Goal: Transaction & Acquisition: Download file/media

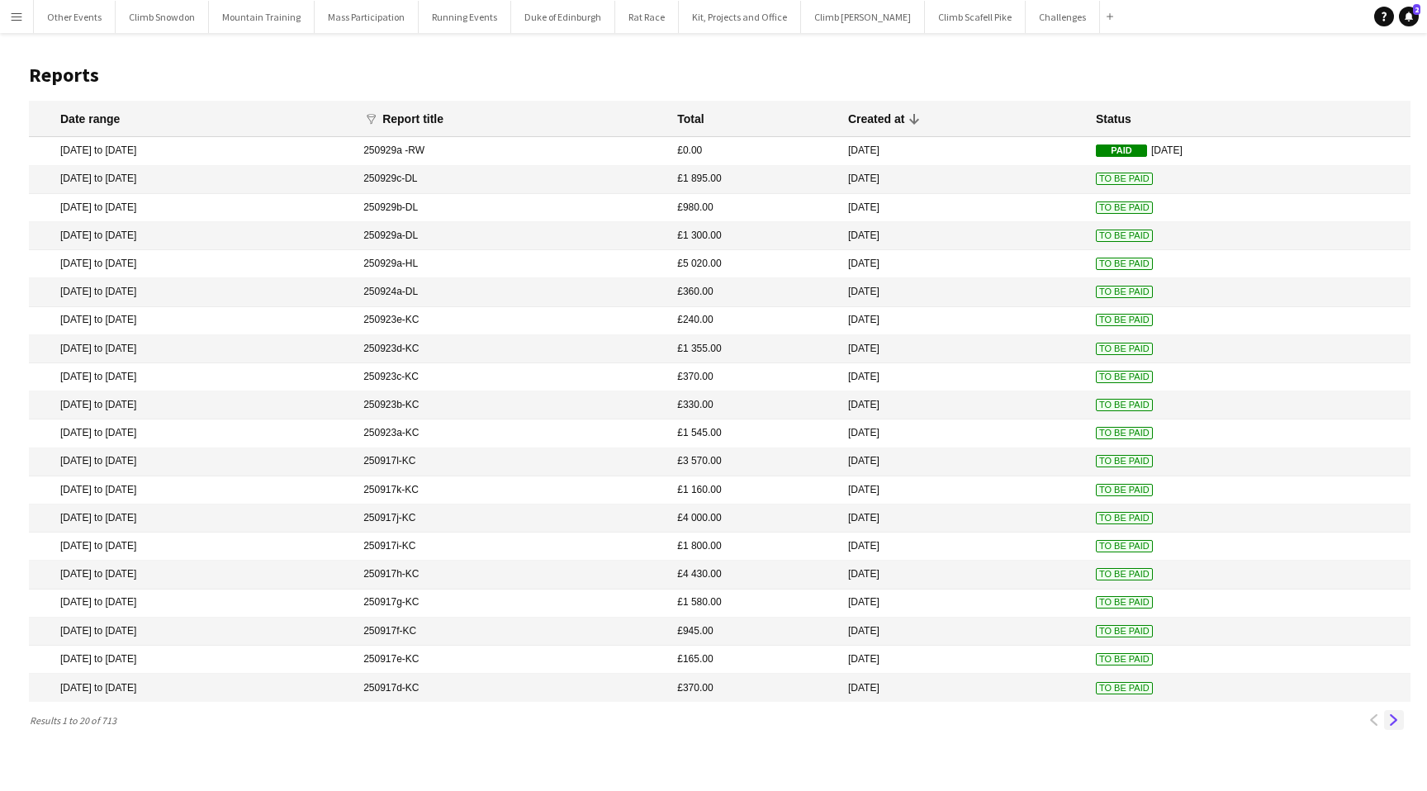
click at [1394, 723] on app-icon "Next" at bounding box center [1395, 721] width 12 height 12
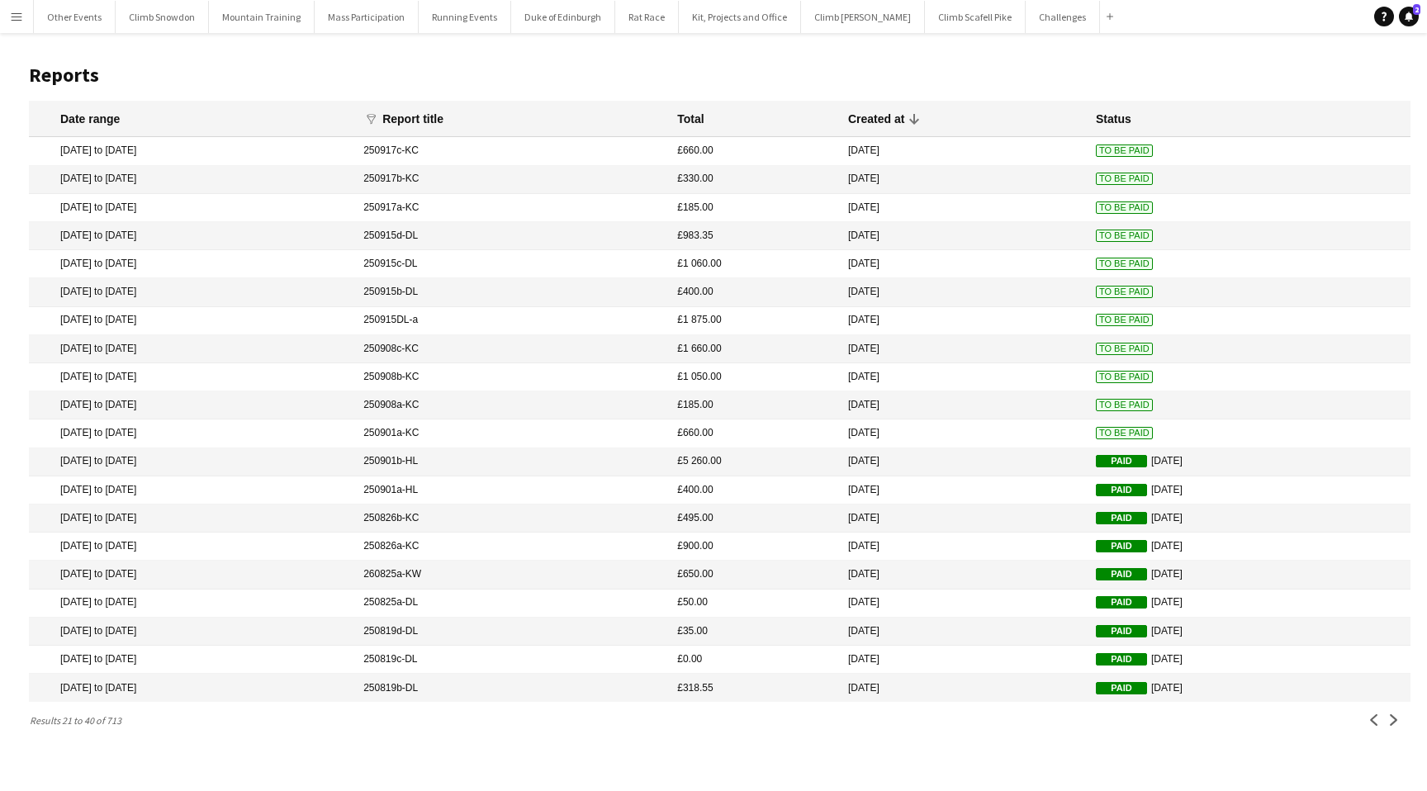
click at [335, 205] on mat-cell "[DATE] to [DATE]" at bounding box center [192, 208] width 326 height 28
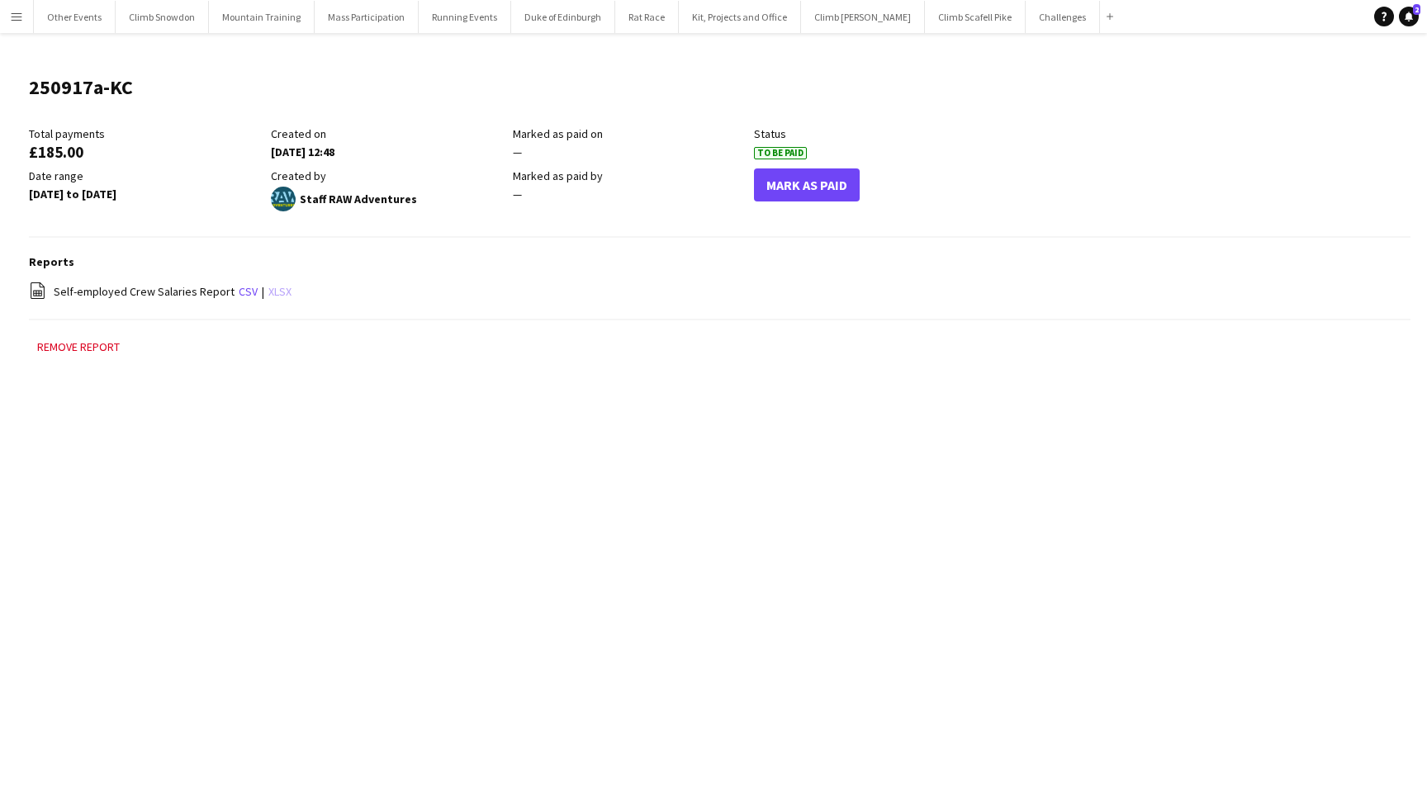
click at [277, 292] on link "xlsx" at bounding box center [279, 291] width 23 height 15
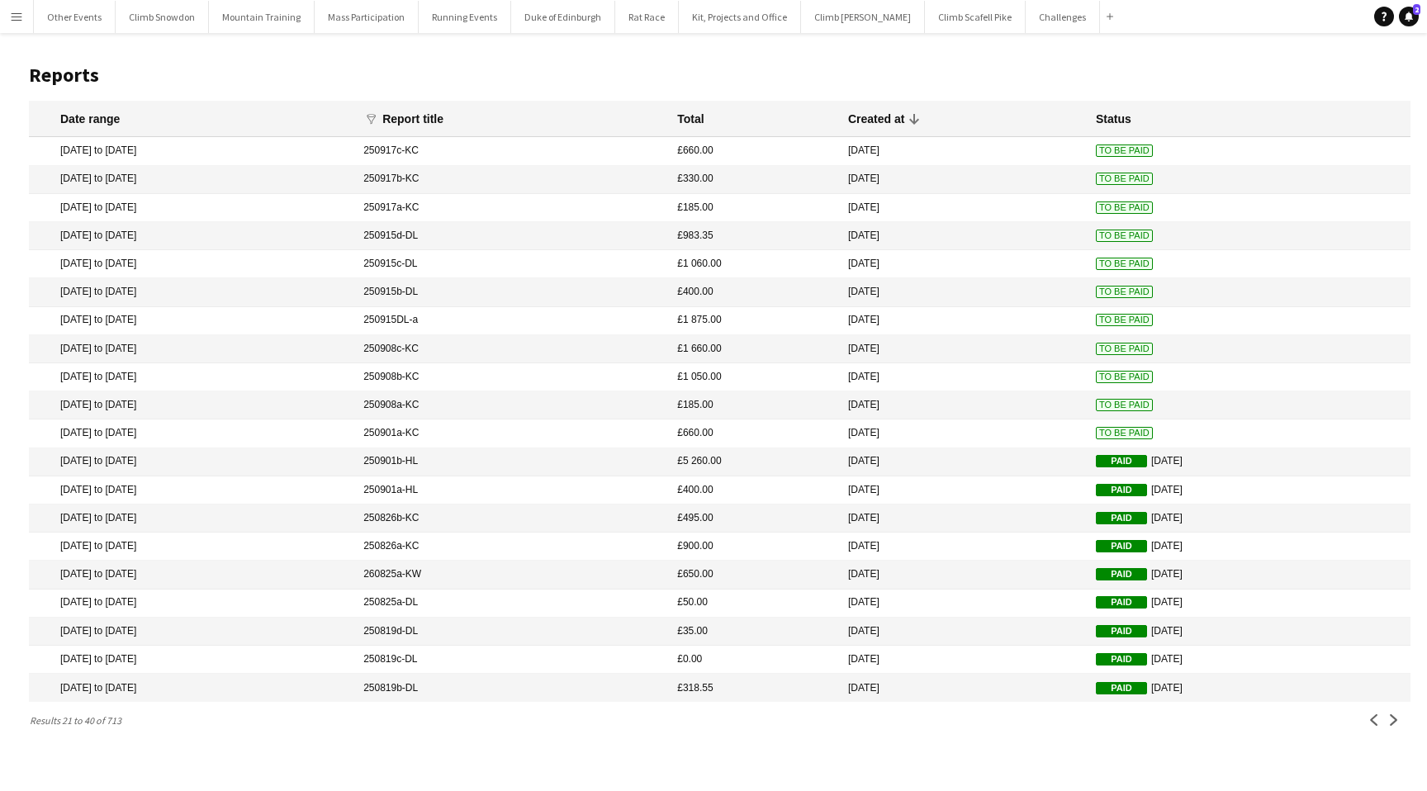
click at [287, 180] on mat-cell "[DATE] to [DATE]" at bounding box center [192, 180] width 326 height 28
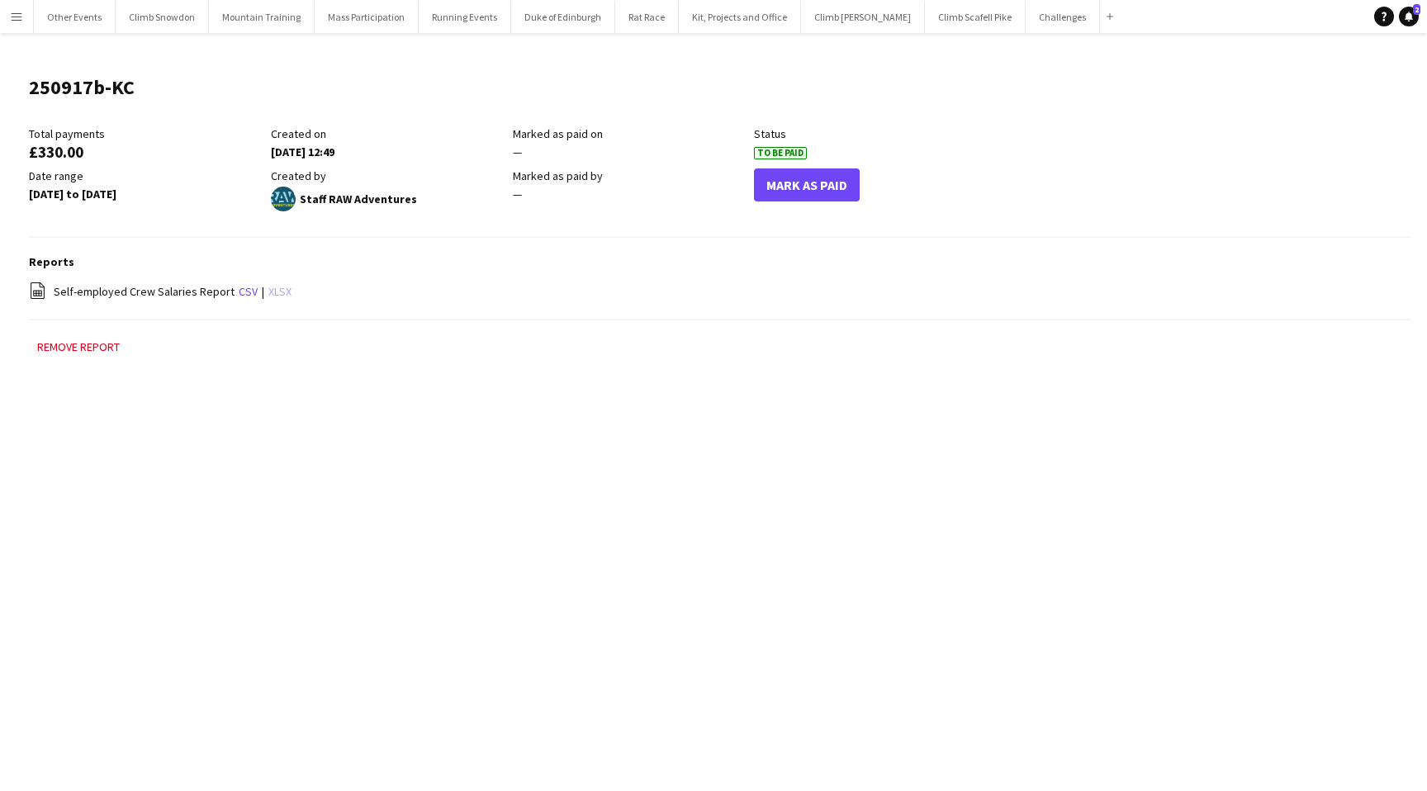
click at [273, 292] on link "xlsx" at bounding box center [279, 291] width 23 height 15
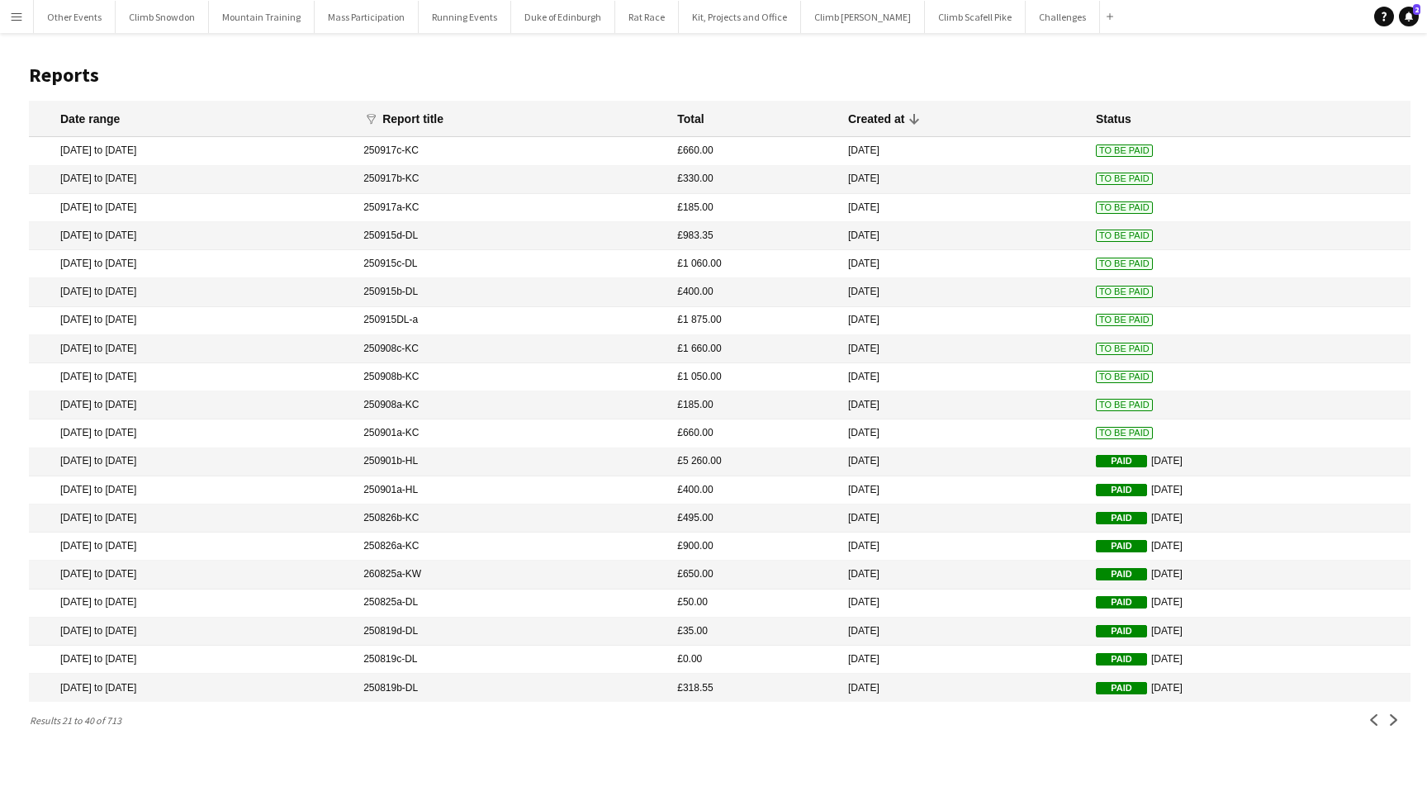
click at [321, 152] on mat-cell "[DATE] to [DATE]" at bounding box center [192, 151] width 326 height 28
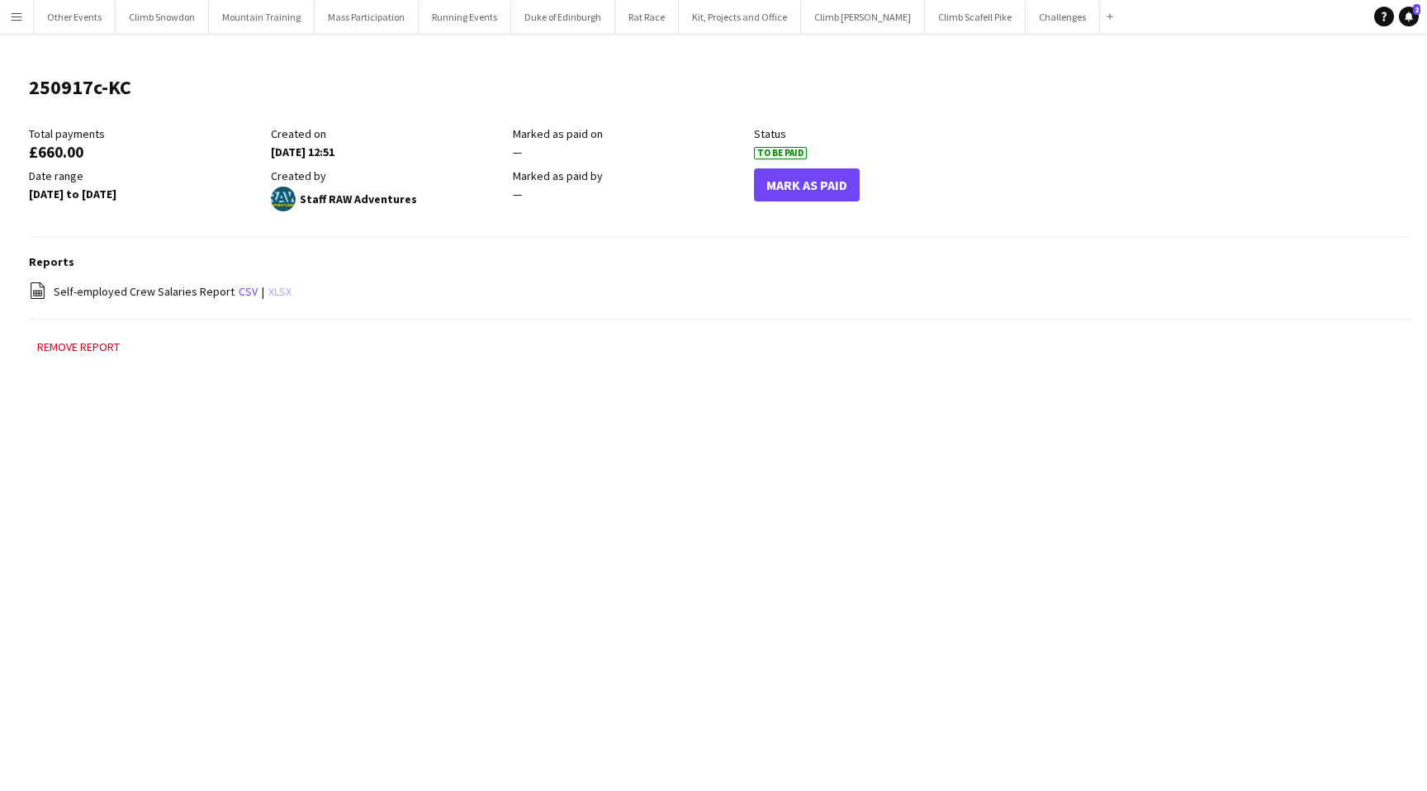
click at [276, 291] on link "xlsx" at bounding box center [279, 291] width 23 height 15
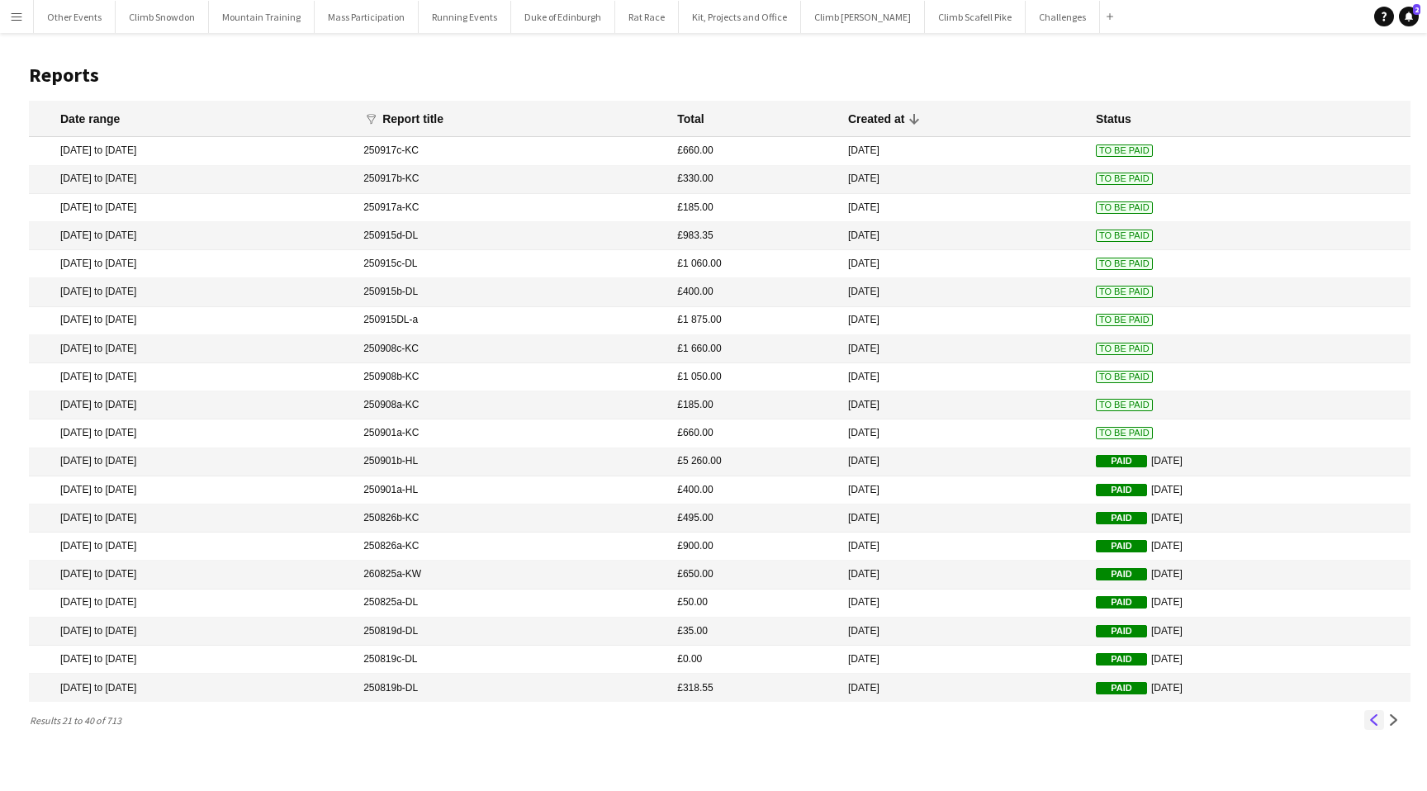
click at [1370, 720] on app-icon "Previous" at bounding box center [1375, 721] width 12 height 12
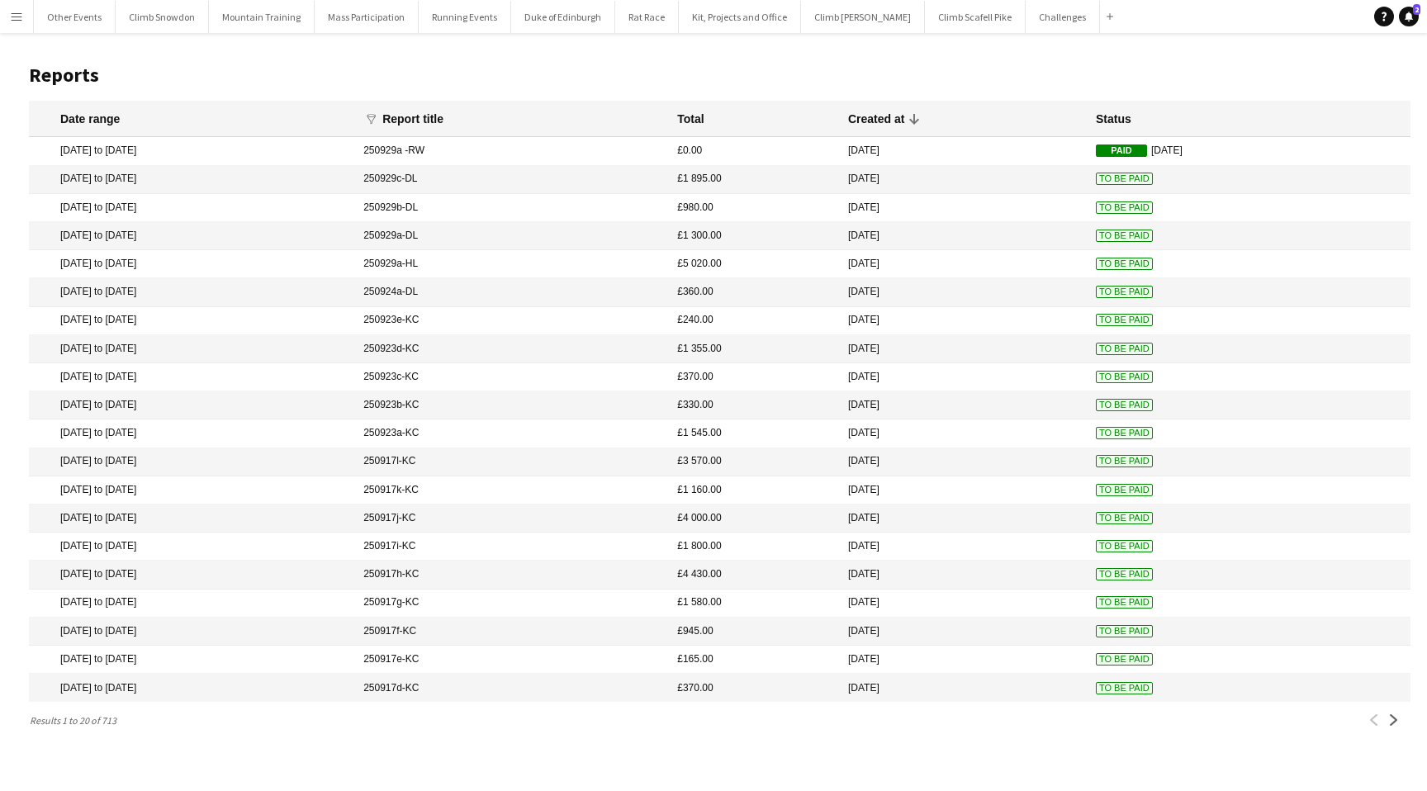
click at [271, 685] on mat-cell "[DATE] to [DATE]" at bounding box center [192, 688] width 326 height 28
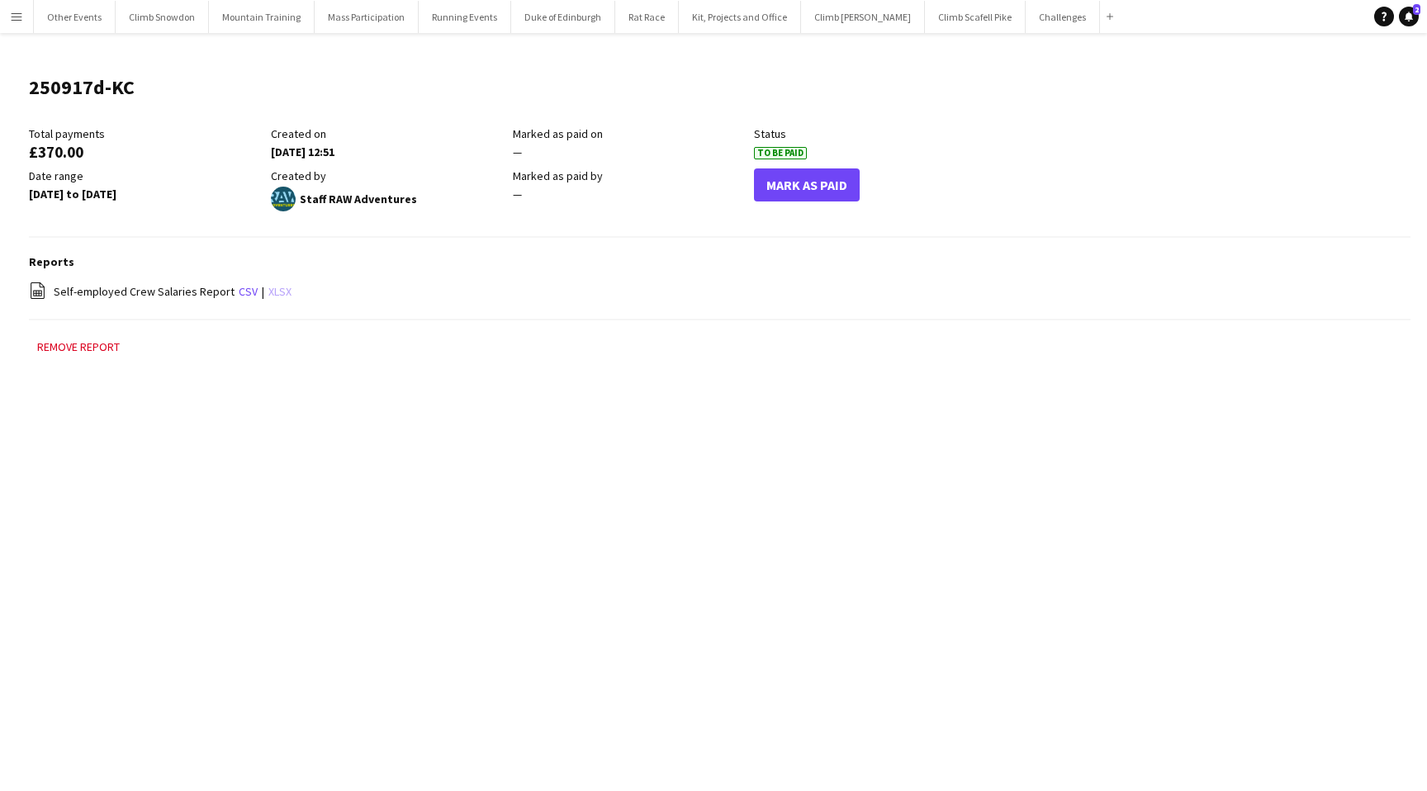
click at [272, 290] on link "xlsx" at bounding box center [279, 291] width 23 height 15
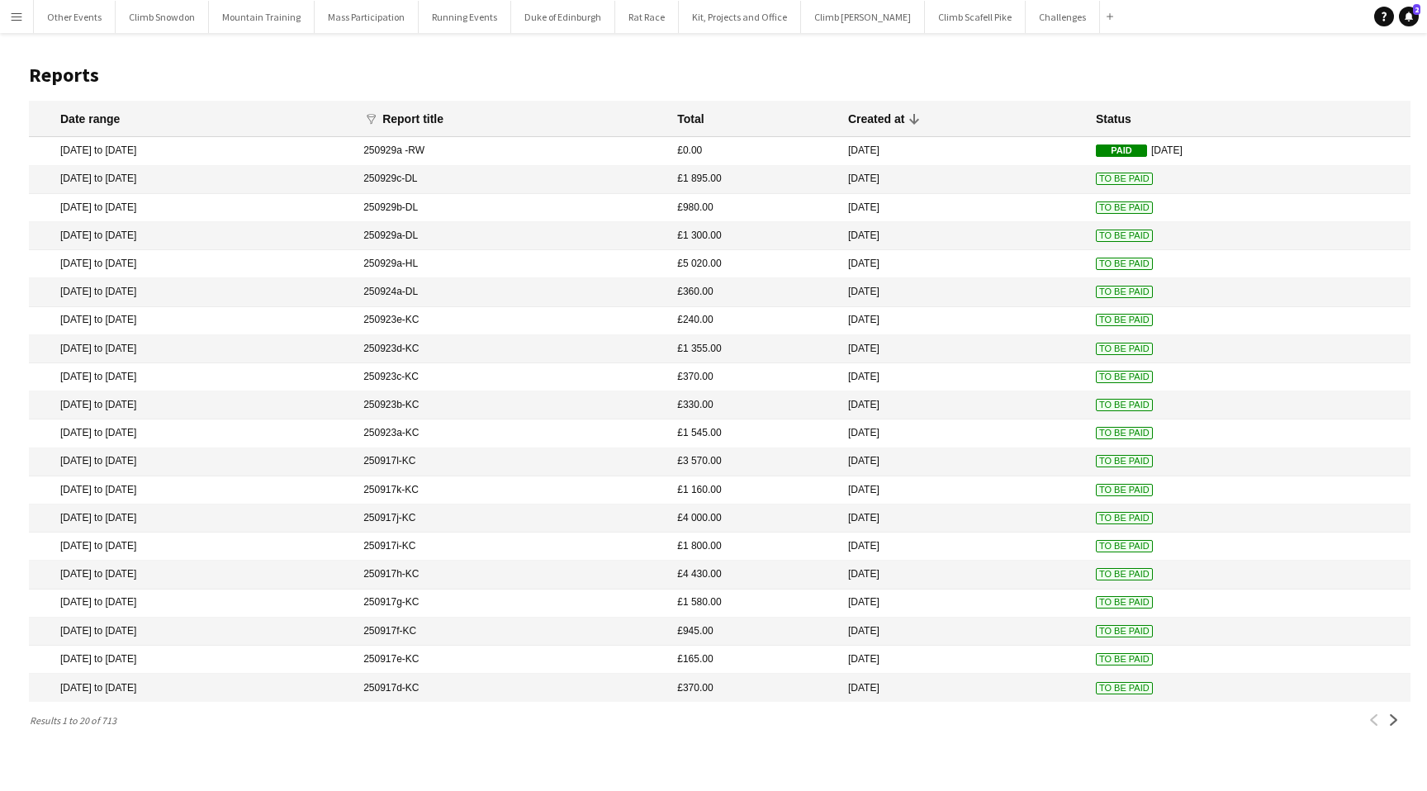
click at [297, 658] on mat-cell "[DATE] to [DATE]" at bounding box center [192, 660] width 326 height 28
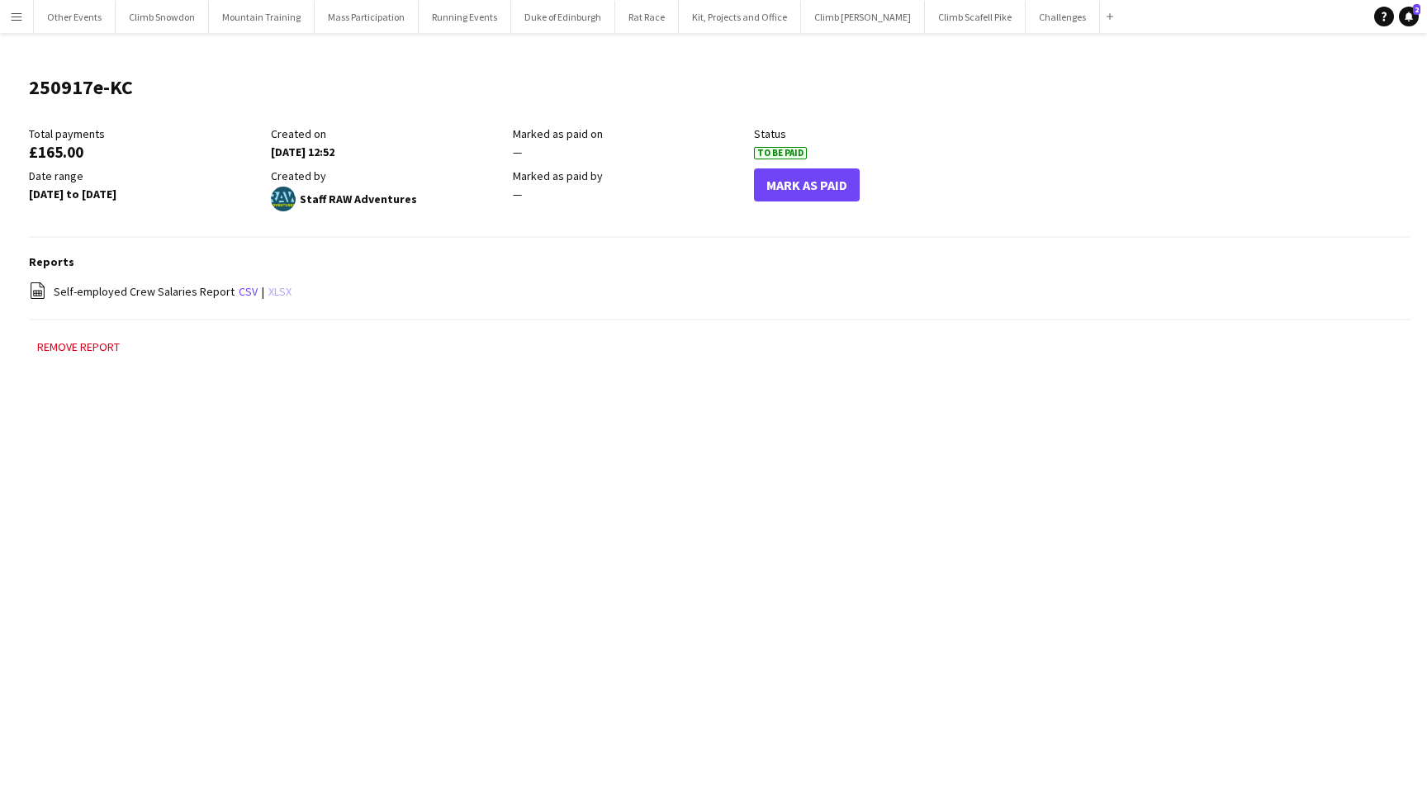
click at [276, 291] on link "xlsx" at bounding box center [279, 291] width 23 height 15
